Goal: Task Accomplishment & Management: Complete application form

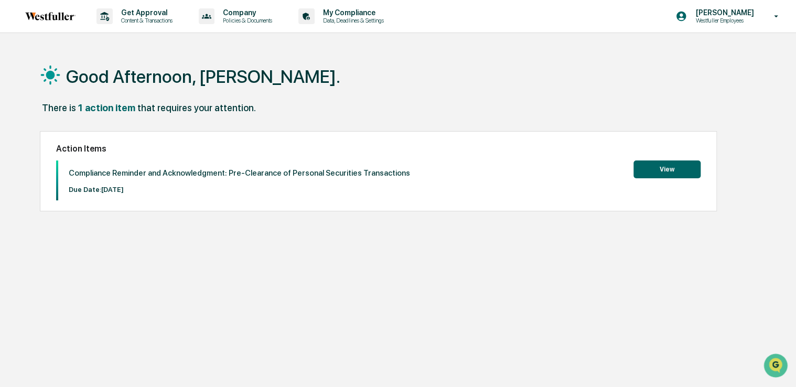
click at [672, 165] on button "View" at bounding box center [666, 169] width 67 height 18
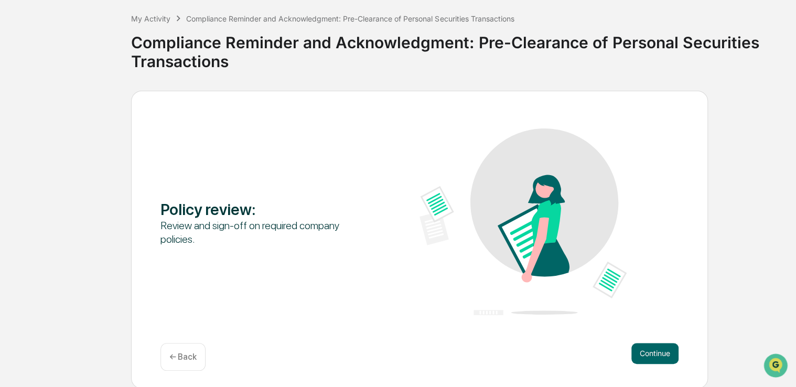
scroll to position [53, 0]
click at [636, 357] on button "Continue" at bounding box center [654, 352] width 47 height 21
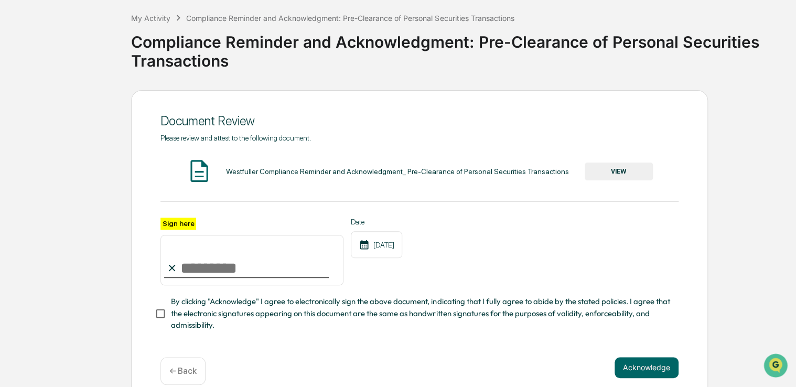
click at [171, 270] on icon at bounding box center [172, 268] width 12 height 12
click at [203, 267] on input "Sign here" at bounding box center [251, 260] width 183 height 50
type input "**********"
click at [604, 172] on button "VIEW" at bounding box center [619, 172] width 68 height 18
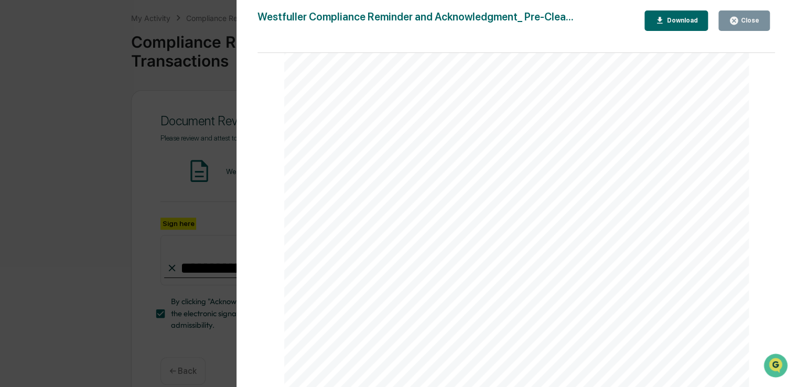
scroll to position [29, 0]
click at [750, 21] on div "Close" at bounding box center [749, 20] width 20 height 7
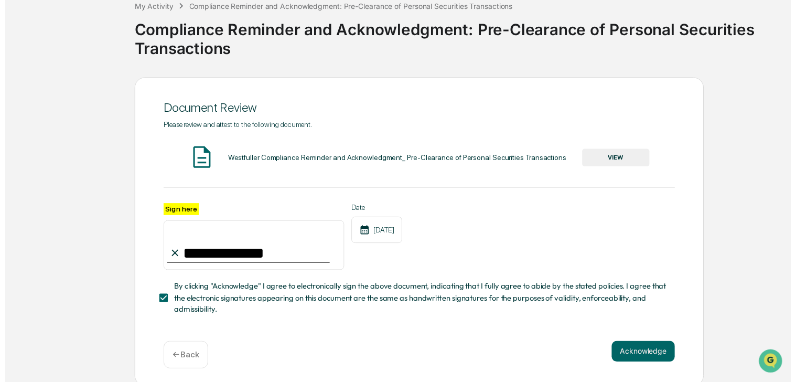
scroll to position [72, 0]
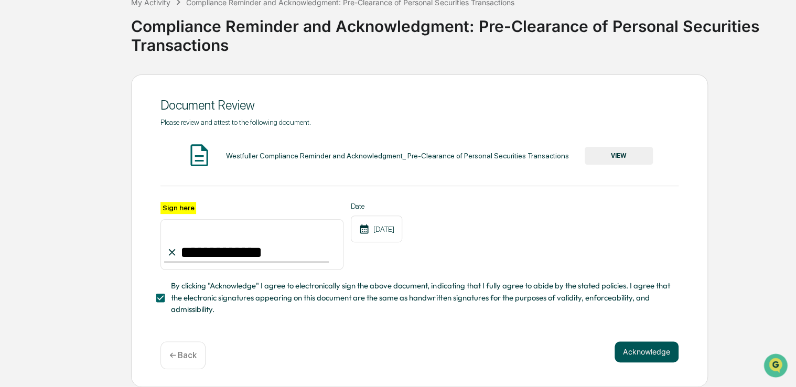
click at [642, 348] on button "Acknowledge" at bounding box center [647, 351] width 64 height 21
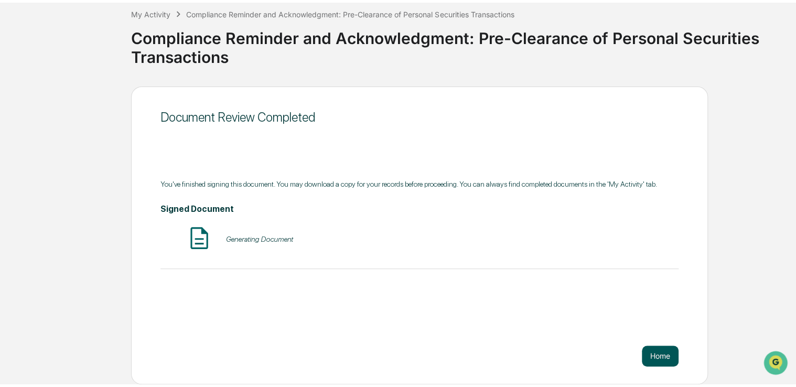
scroll to position [53, 0]
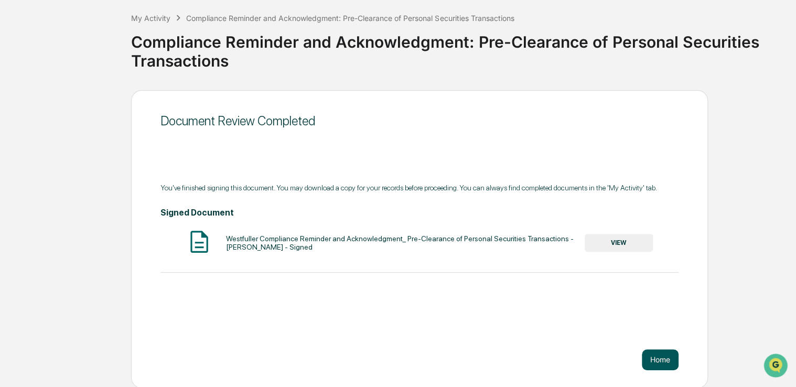
click at [647, 358] on button "Home" at bounding box center [660, 359] width 37 height 21
